Goal: Navigation & Orientation: Find specific page/section

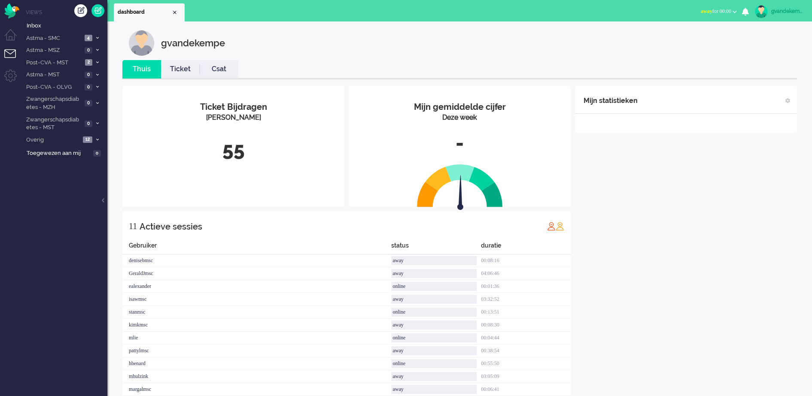
click at [732, 12] on b "button" at bounding box center [734, 11] width 4 height 3
click at [681, 39] on label "Online" at bounding box center [701, 38] width 68 height 7
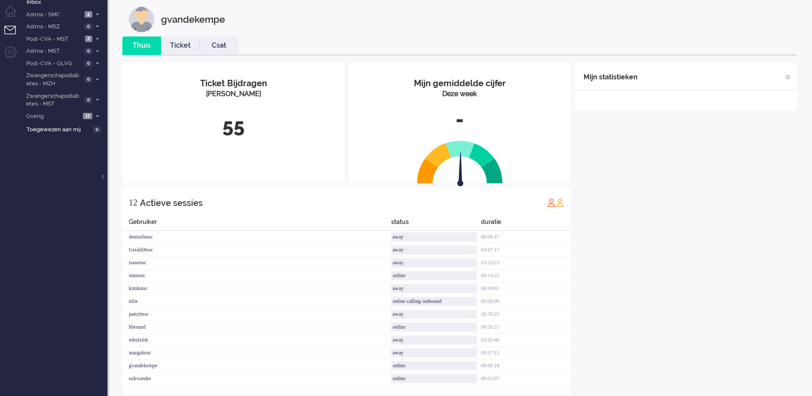
scroll to position [36, 0]
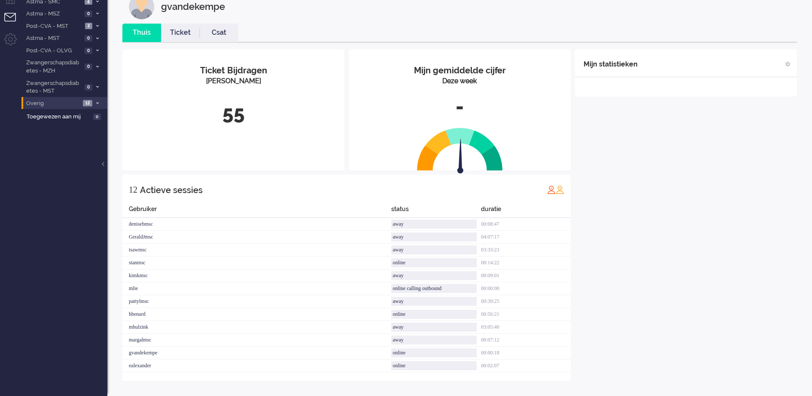
click at [96, 103] on icon at bounding box center [97, 103] width 3 height 3
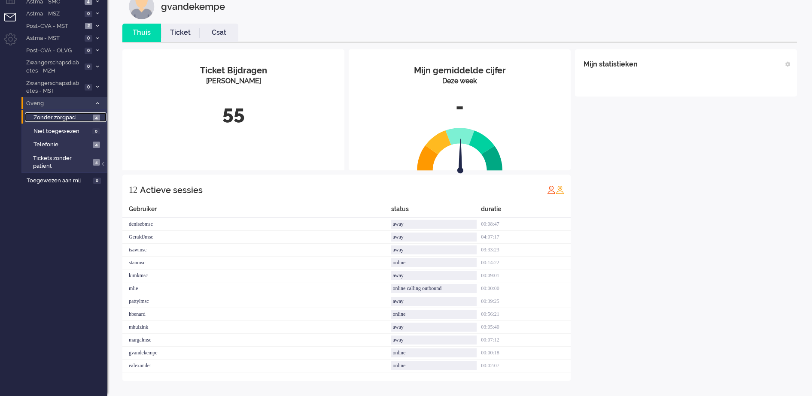
click at [87, 116] on span "Zonder zorgpad" at bounding box center [61, 118] width 57 height 8
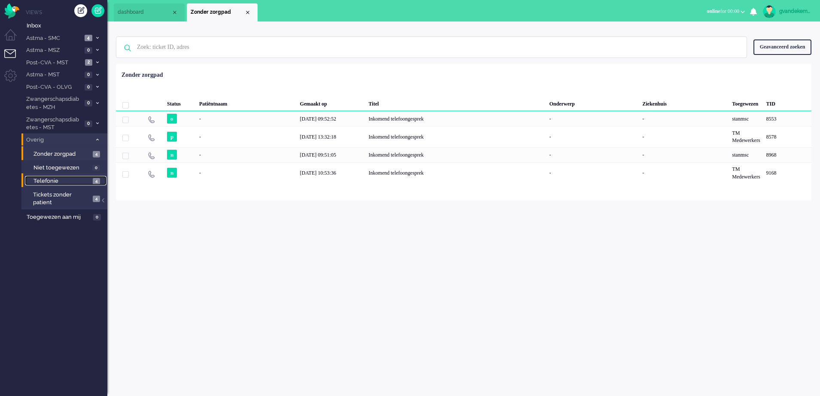
click at [91, 183] on link "Telefonie 4" at bounding box center [66, 180] width 82 height 9
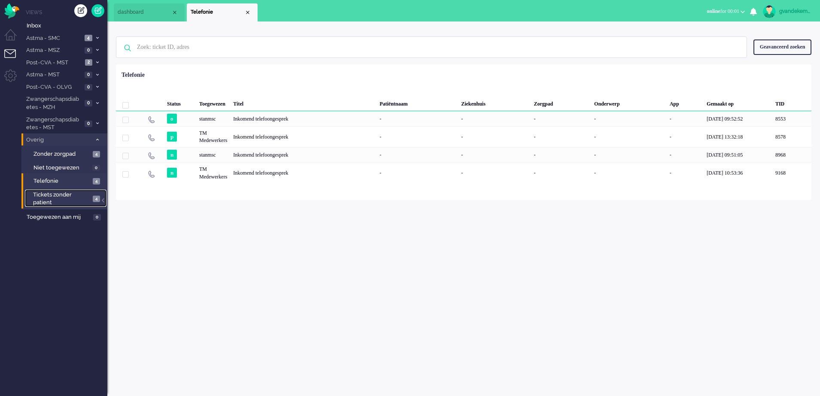
click at [95, 199] on span "4" at bounding box center [96, 199] width 7 height 6
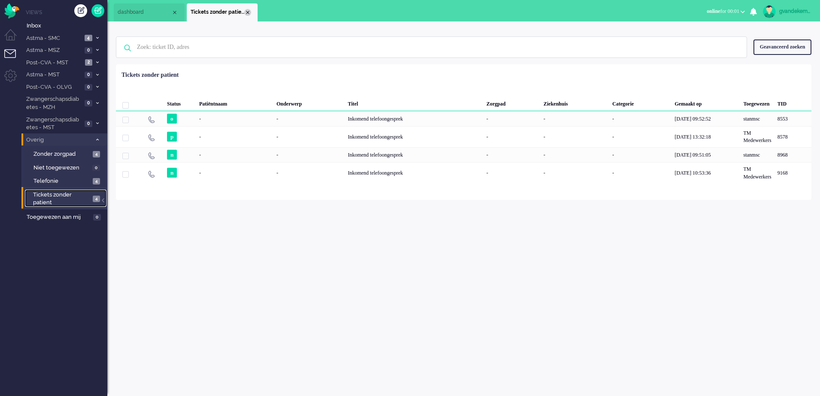
click at [247, 12] on div "Close tab" at bounding box center [247, 12] width 7 height 7
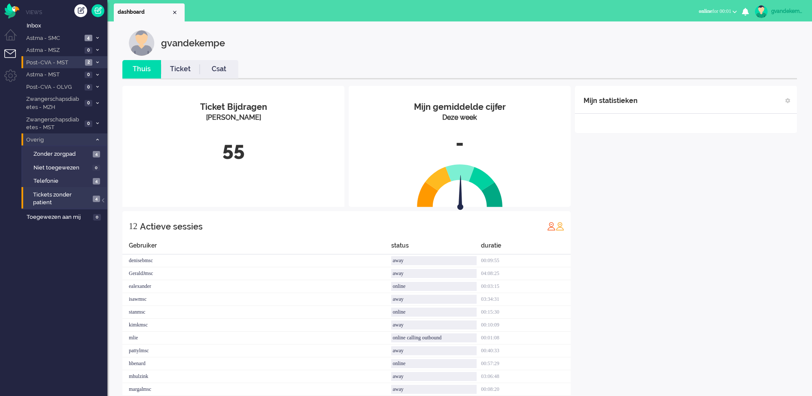
click at [95, 61] on span at bounding box center [97, 63] width 6 height 5
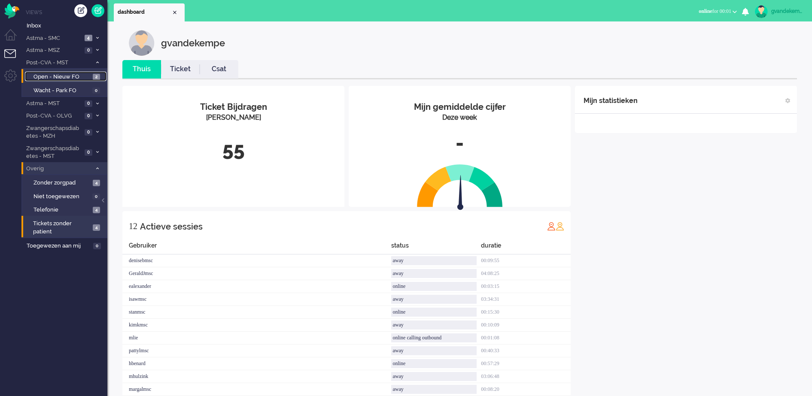
click at [81, 74] on span "Open - Nieuw FO" at bounding box center [61, 77] width 57 height 8
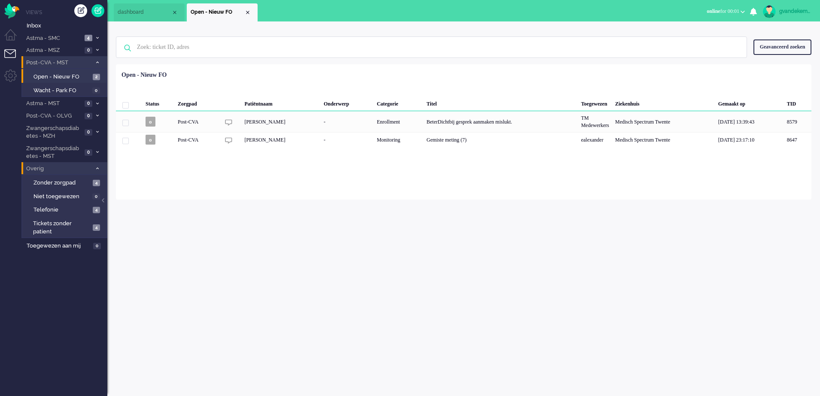
click at [98, 62] on icon at bounding box center [97, 62] width 3 height 3
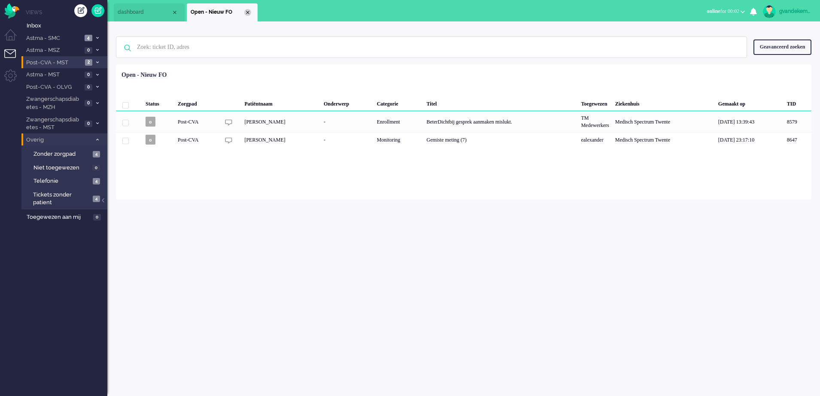
click at [249, 12] on div "Close tab" at bounding box center [247, 12] width 7 height 7
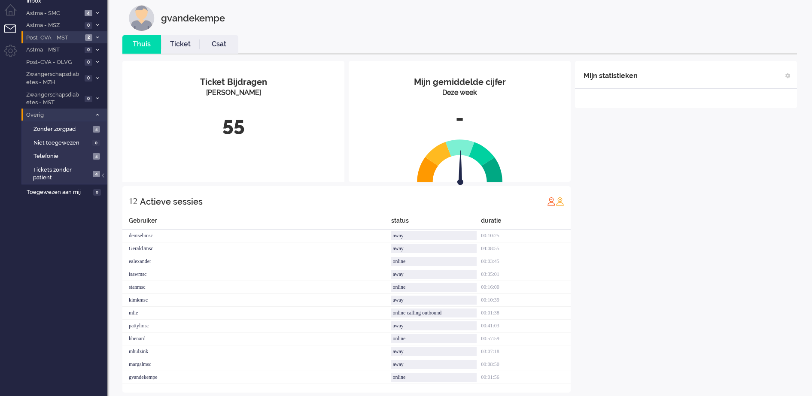
scroll to position [36, 0]
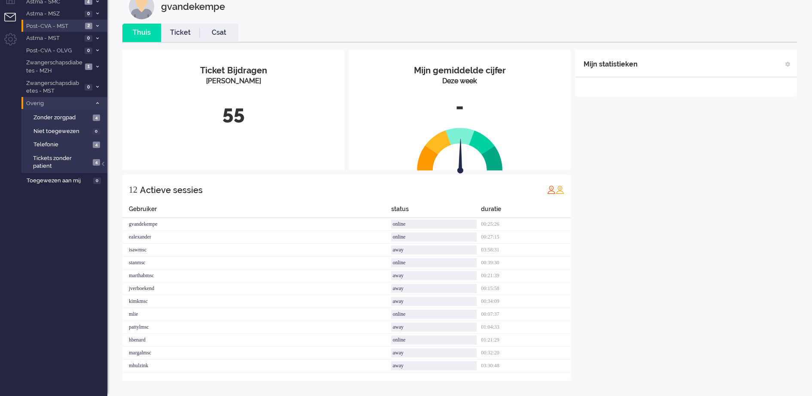
click at [669, 229] on div "Mijn statistieken + Statistieken toevoegen Bel tijd (gemiddelde dag) Wrapup tij…" at bounding box center [686, 215] width 222 height 332
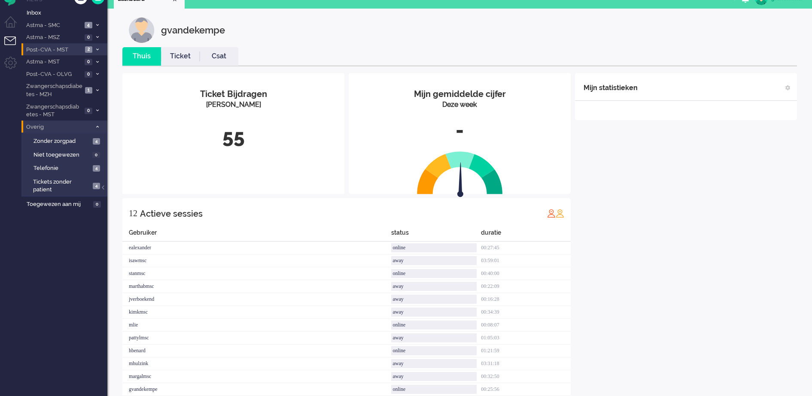
scroll to position [0, 0]
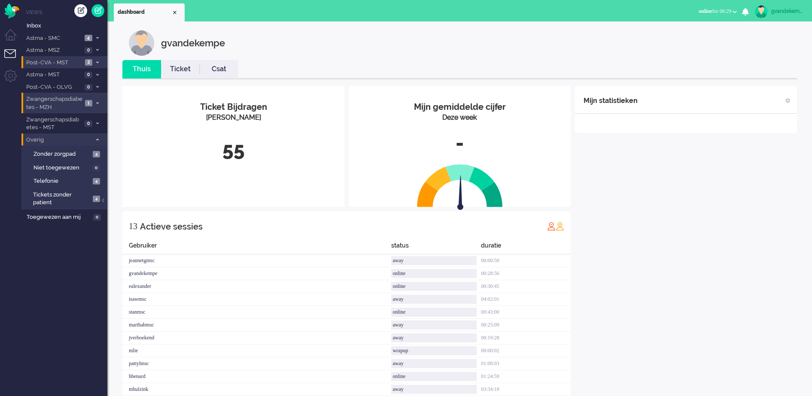
click at [95, 101] on span at bounding box center [97, 103] width 6 height 5
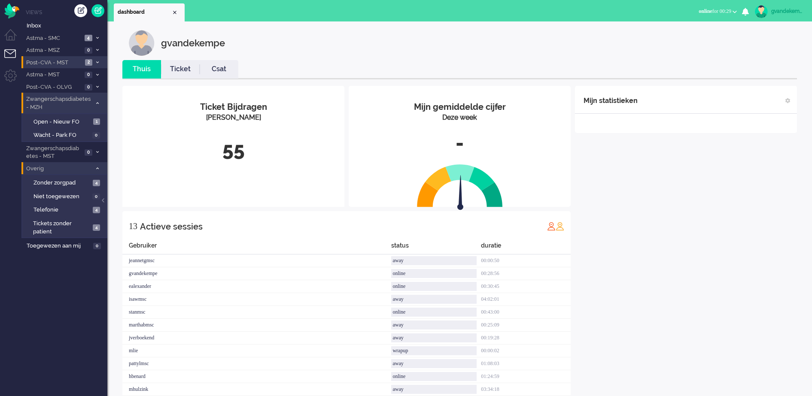
click at [95, 101] on span at bounding box center [97, 103] width 6 height 5
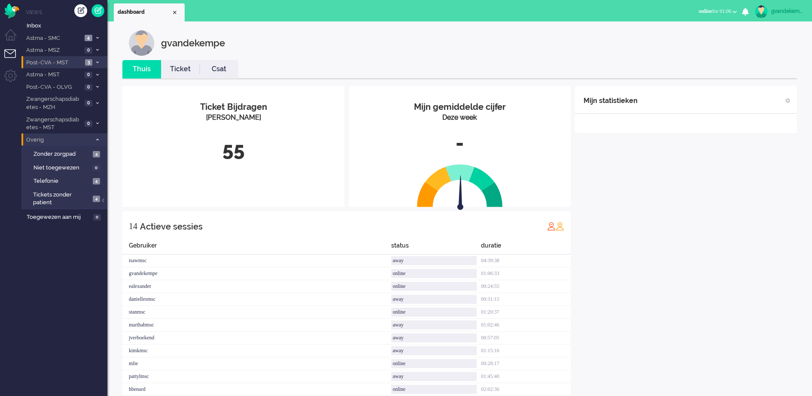
click at [98, 63] on icon at bounding box center [97, 62] width 3 height 3
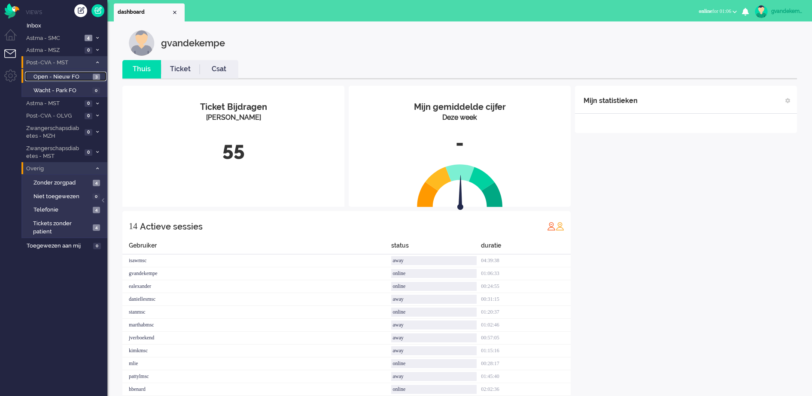
click at [67, 74] on span "Open - Nieuw FO" at bounding box center [61, 77] width 57 height 8
